Goal: Use online tool/utility

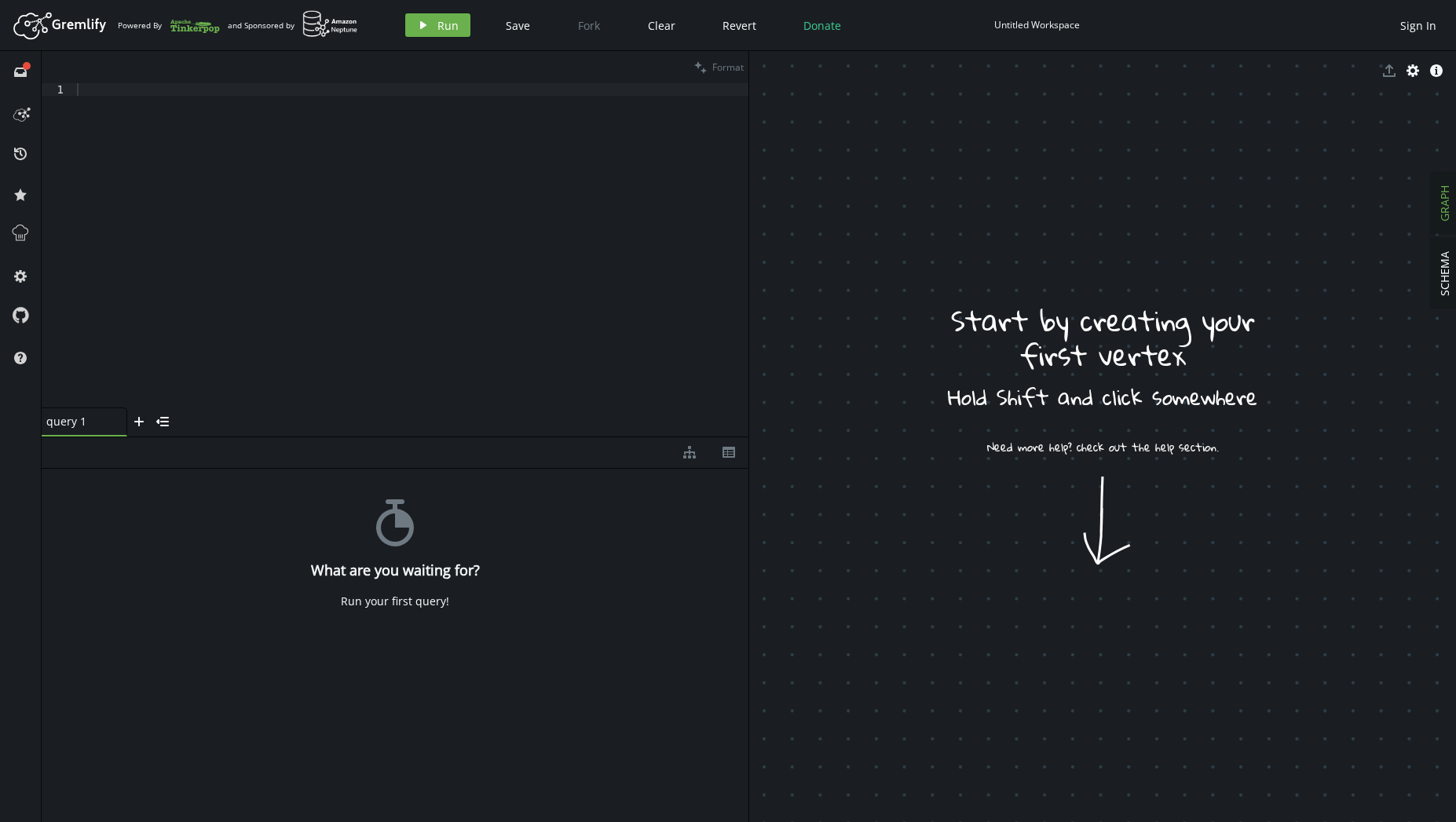
click at [236, 244] on div at bounding box center [411, 258] width 674 height 350
click at [283, 165] on div at bounding box center [411, 258] width 674 height 350
paste textarea ".addE('awarded').from('student1').to('badge')"
type textarea ".addE('awarded').from('student1').to('badge')"
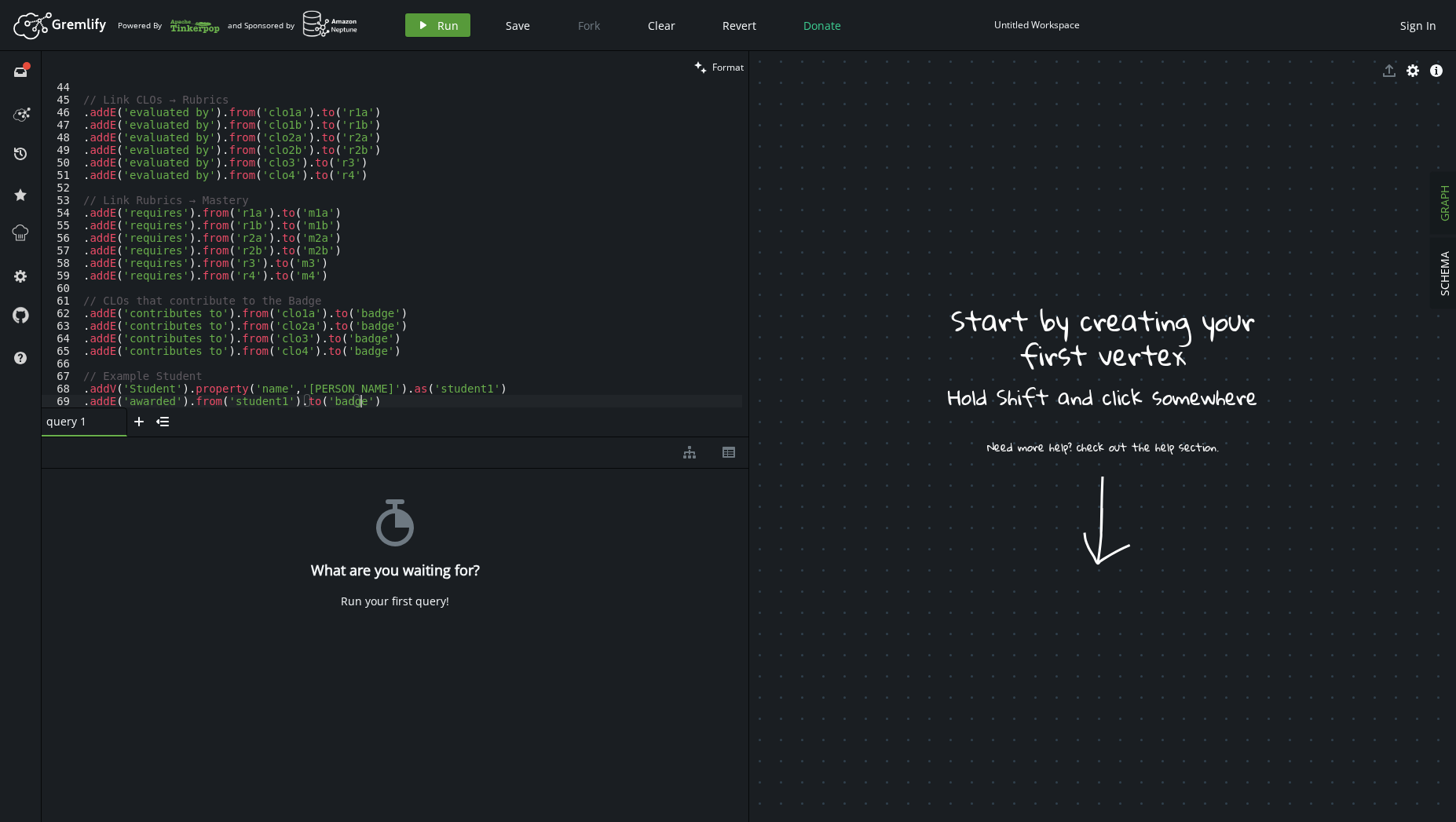
click at [424, 25] on icon "button" at bounding box center [423, 25] width 6 height 8
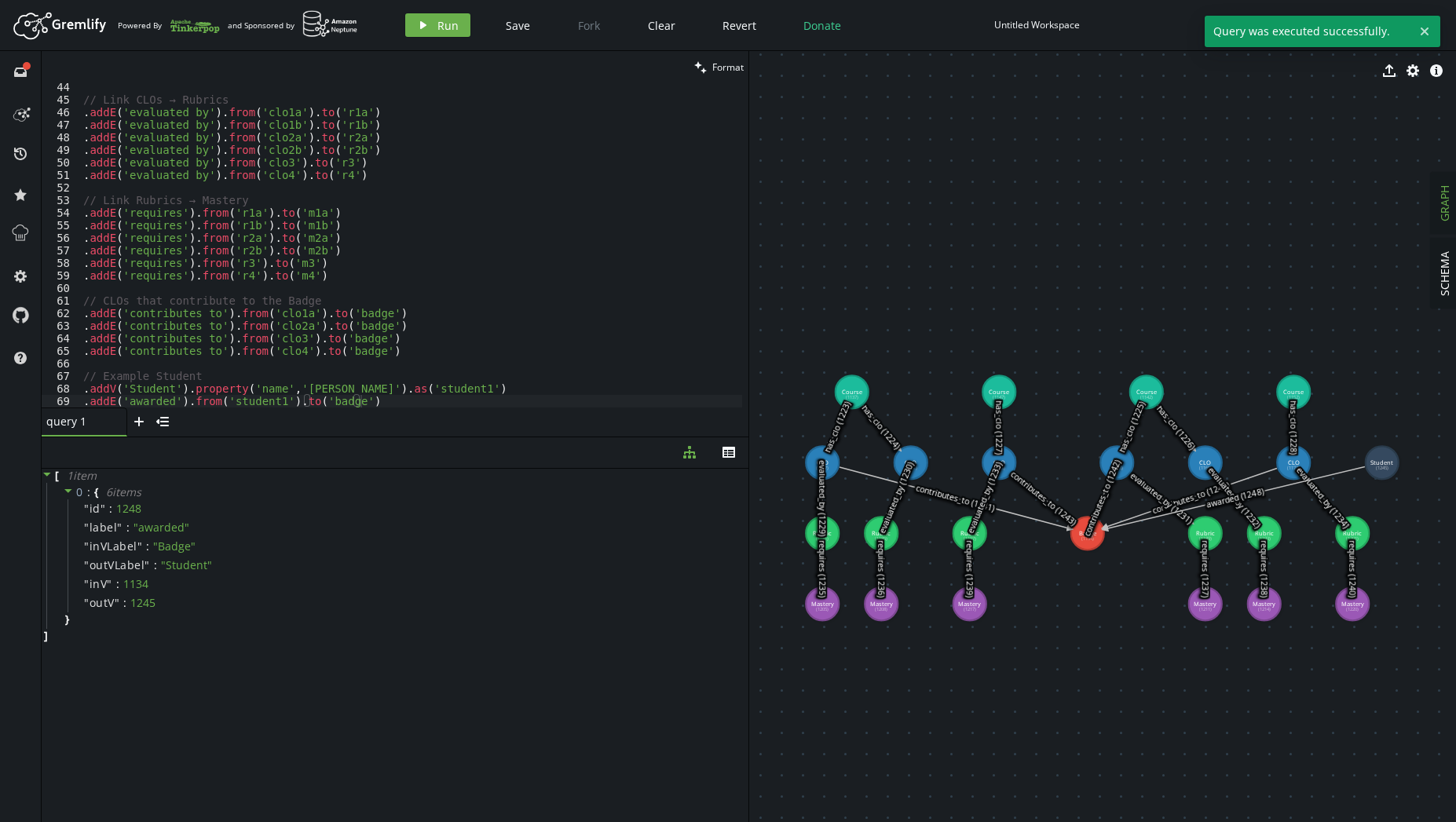
drag, startPoint x: 1060, startPoint y: 404, endPoint x: 1125, endPoint y: 736, distance: 338.3
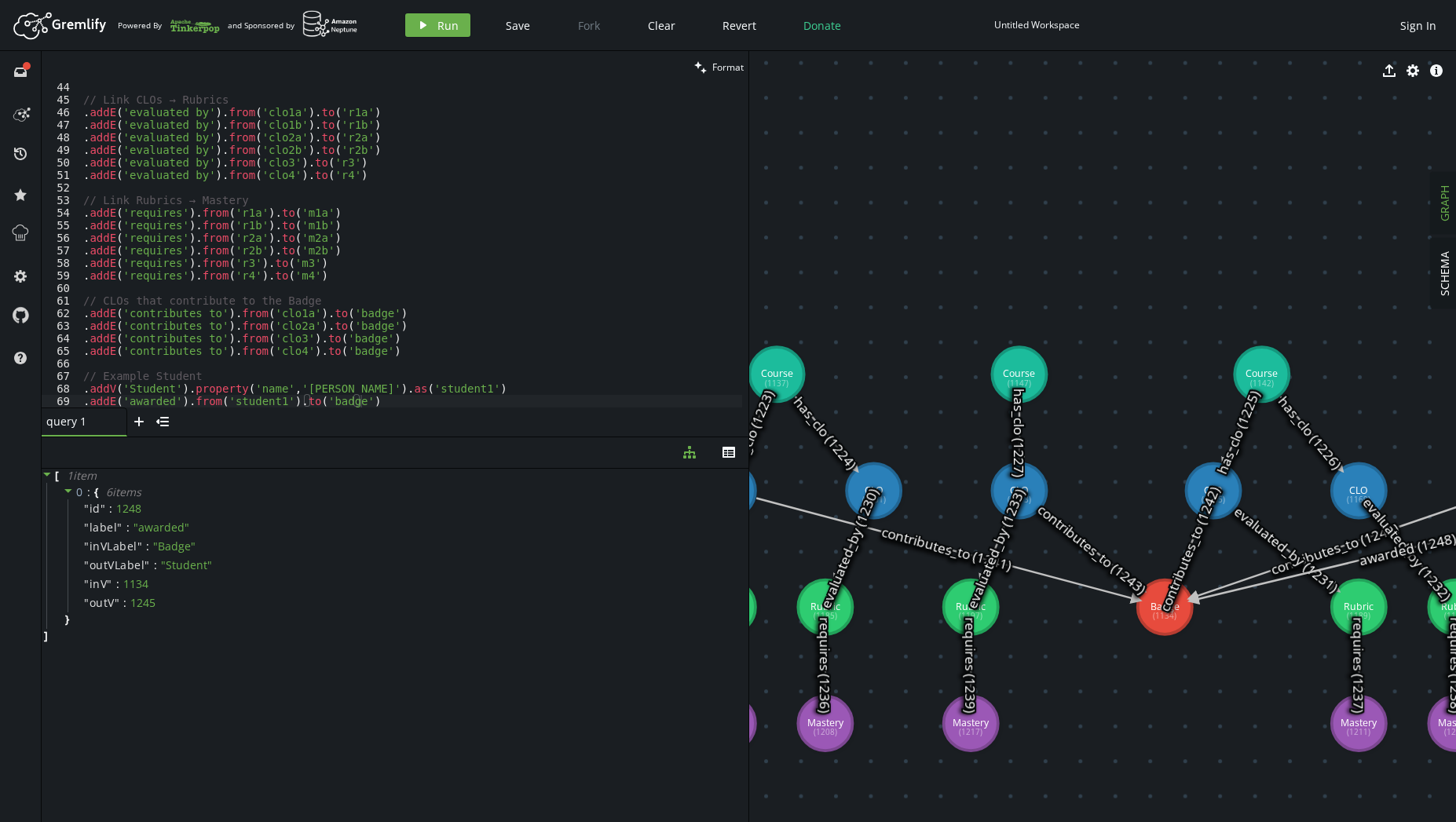
drag, startPoint x: 1052, startPoint y: 353, endPoint x: 1014, endPoint y: 308, distance: 58.9
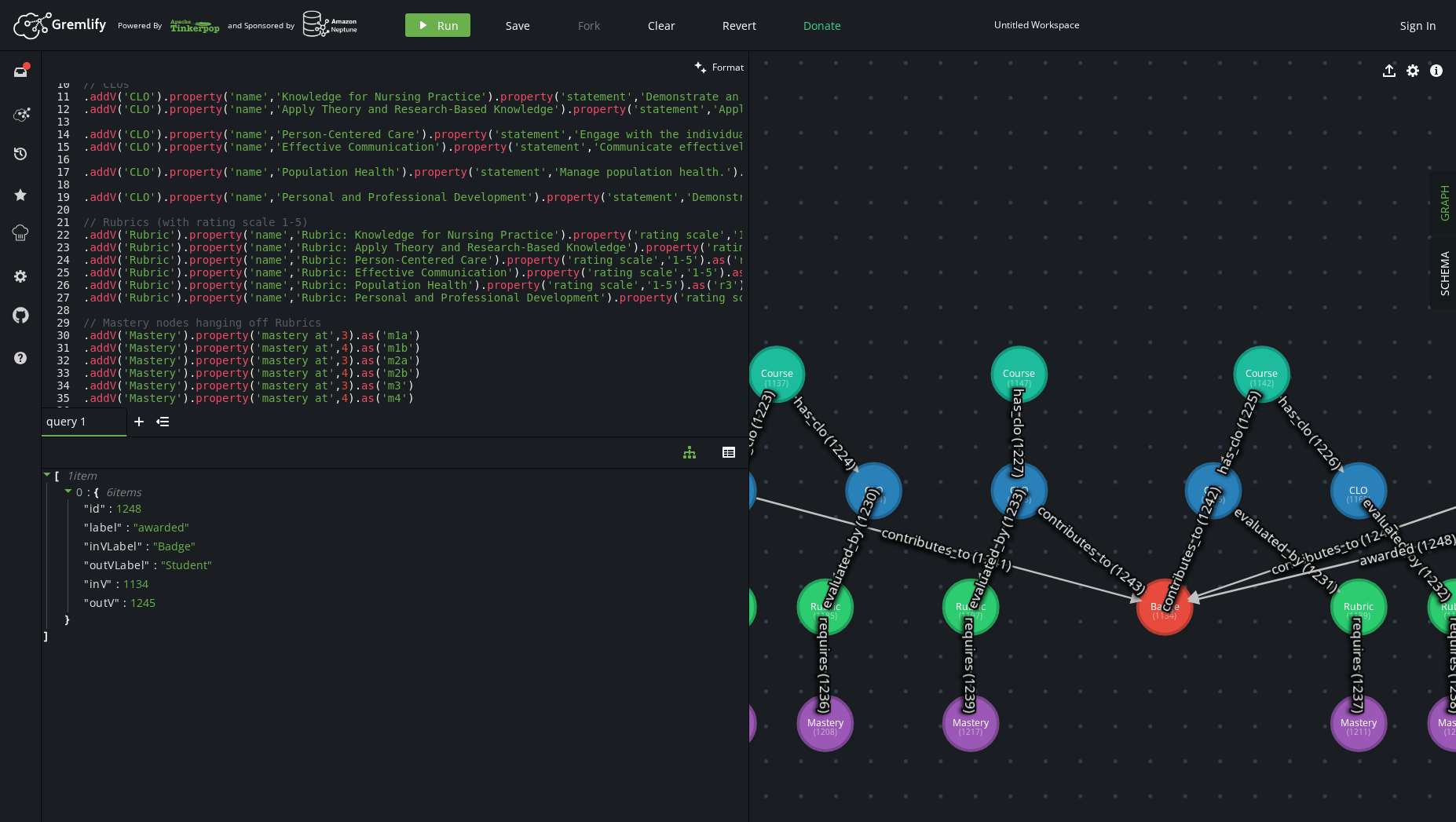
scroll to position [0, 0]
